Goal: Check status

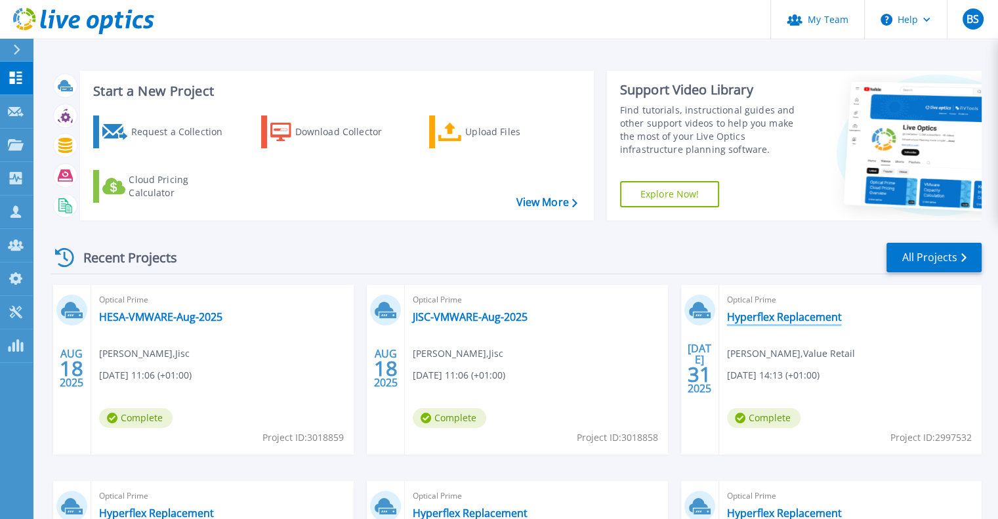
click at [782, 312] on link "Hyperflex Replacement" at bounding box center [784, 316] width 115 height 13
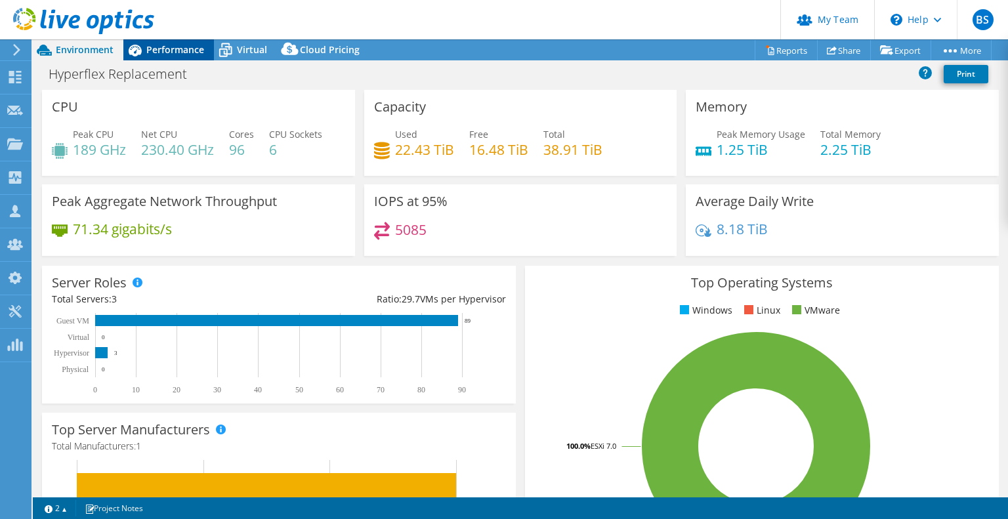
click at [173, 49] on span "Performance" at bounding box center [175, 49] width 58 height 12
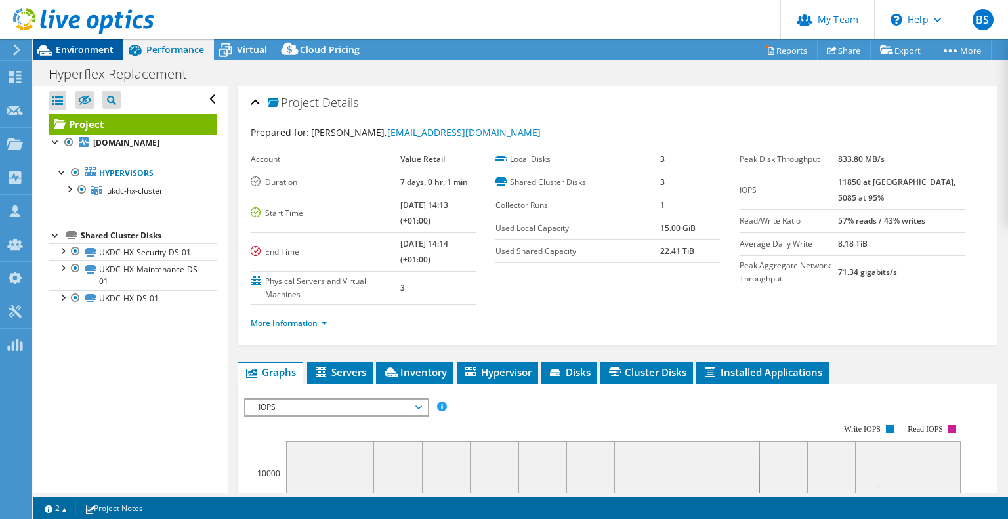
click at [82, 47] on span "Environment" at bounding box center [85, 49] width 58 height 12
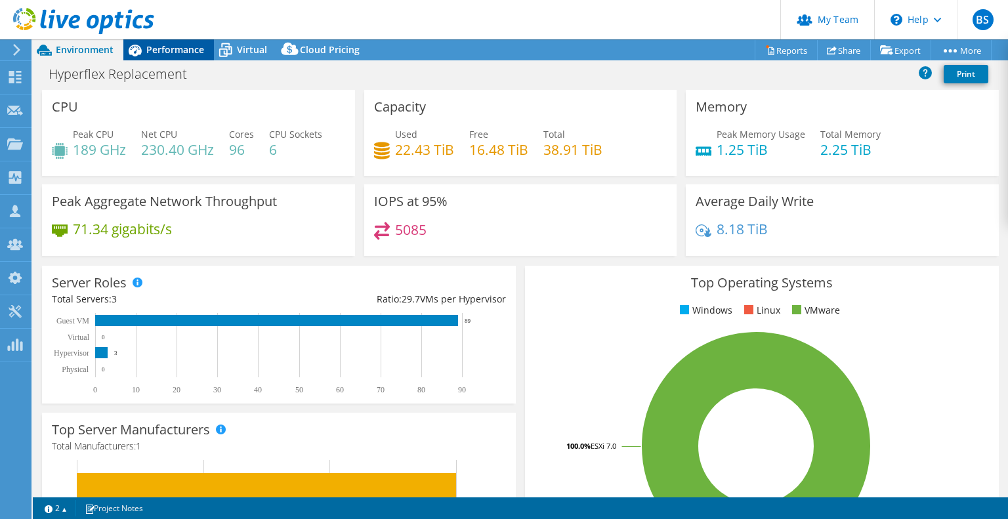
click at [161, 47] on span "Performance" at bounding box center [175, 49] width 58 height 12
